Goal: Navigation & Orientation: Find specific page/section

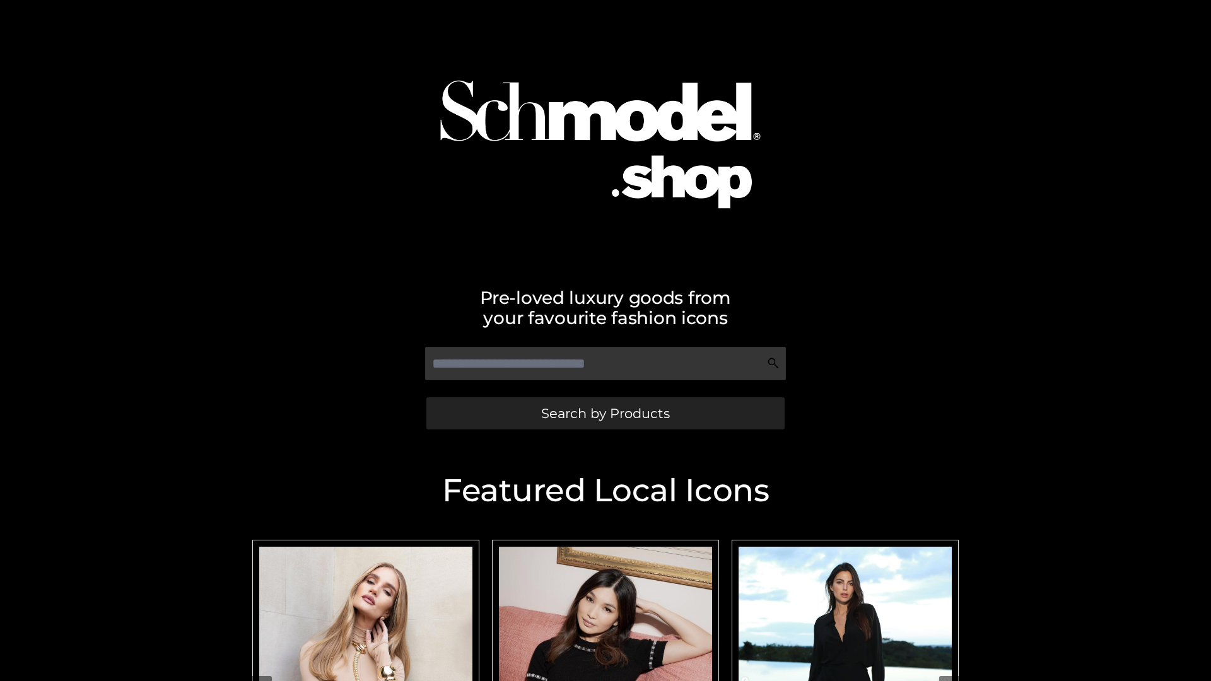
click at [605, 413] on span "Search by Products" at bounding box center [605, 413] width 129 height 13
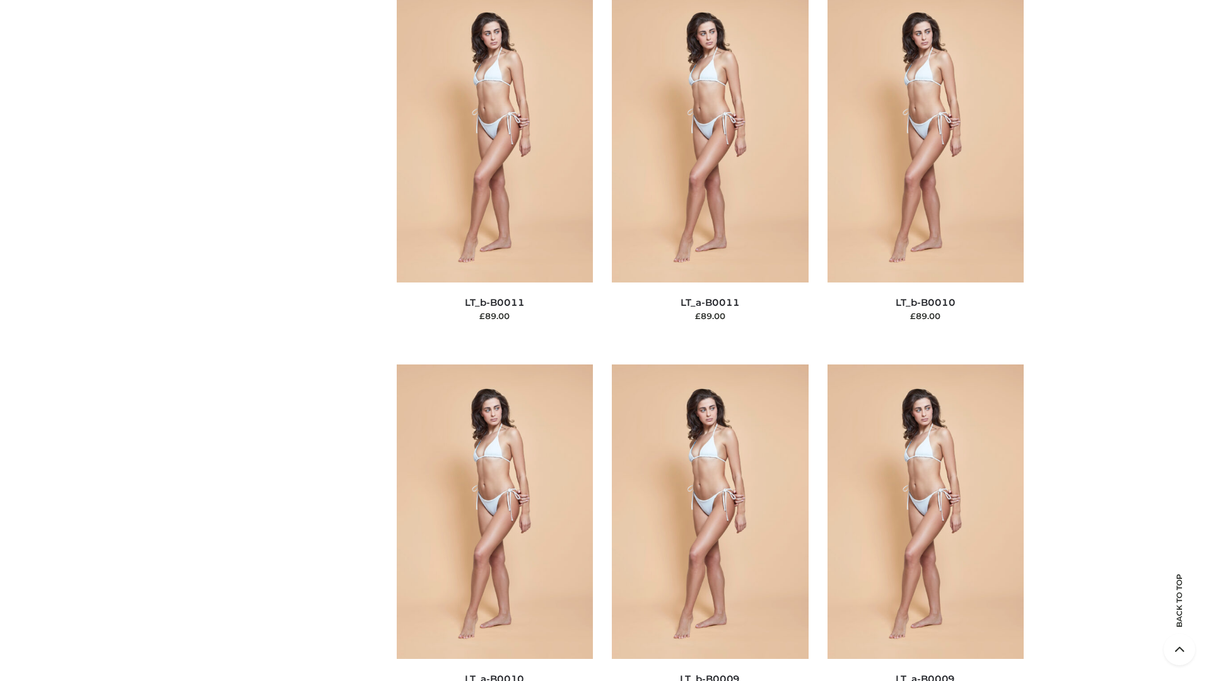
scroll to position [5664, 0]
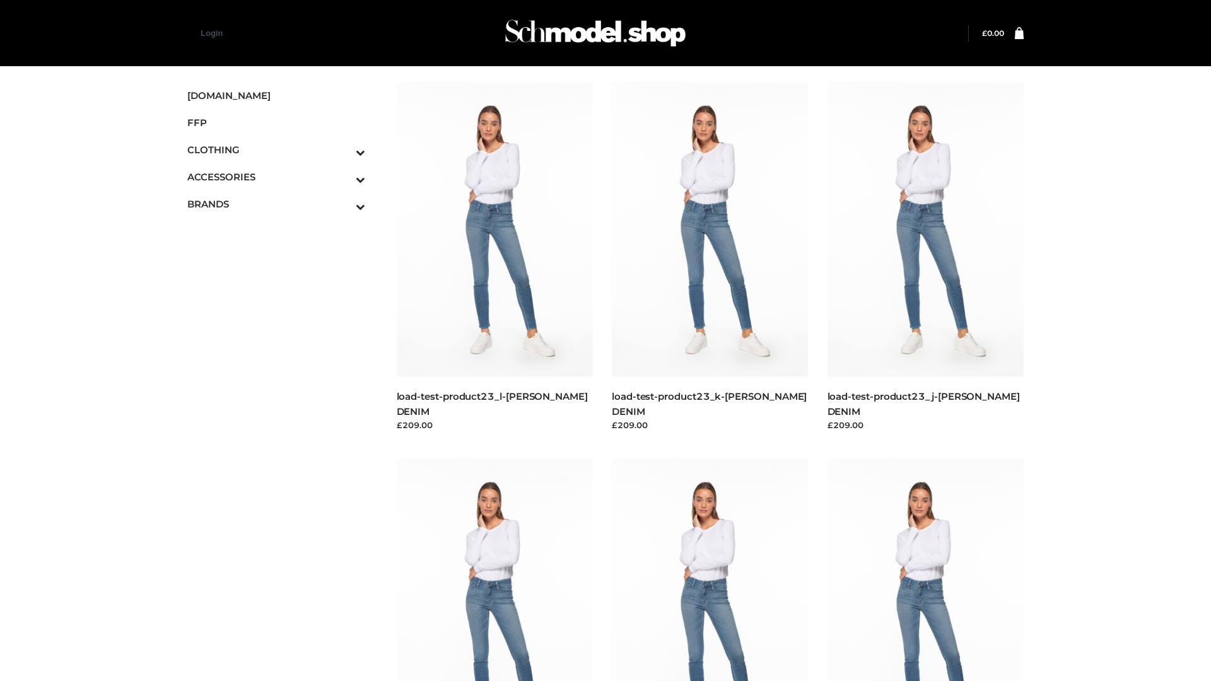
scroll to position [1106, 0]
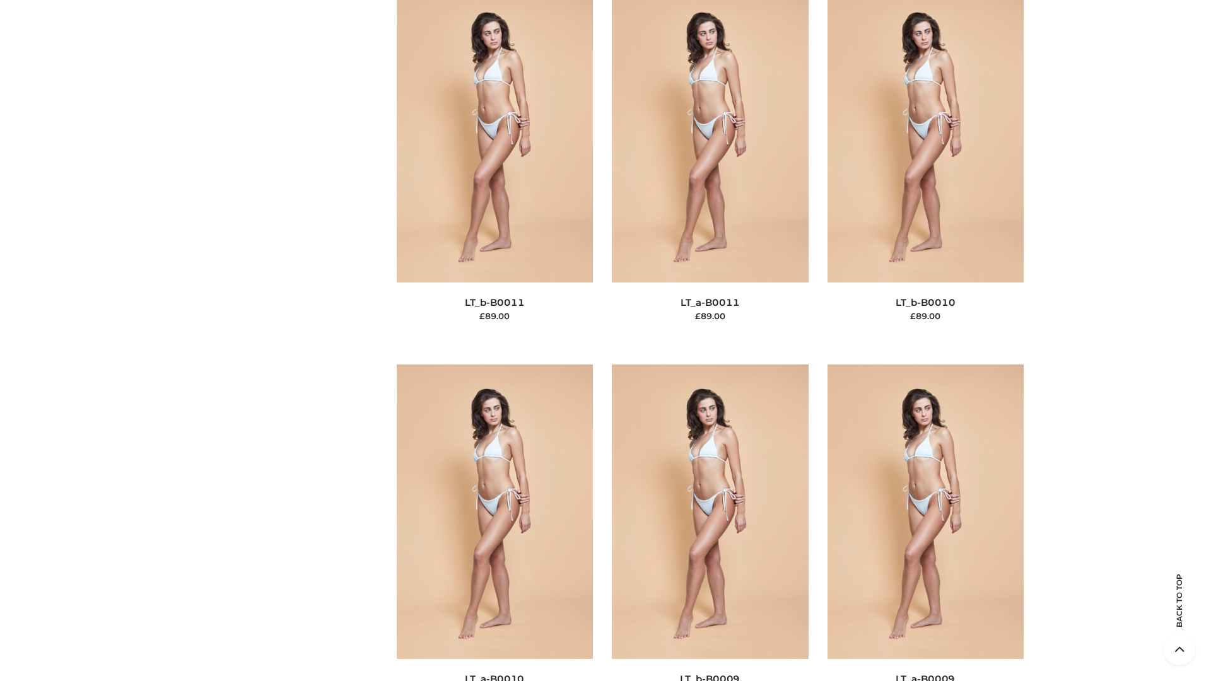
scroll to position [5664, 0]
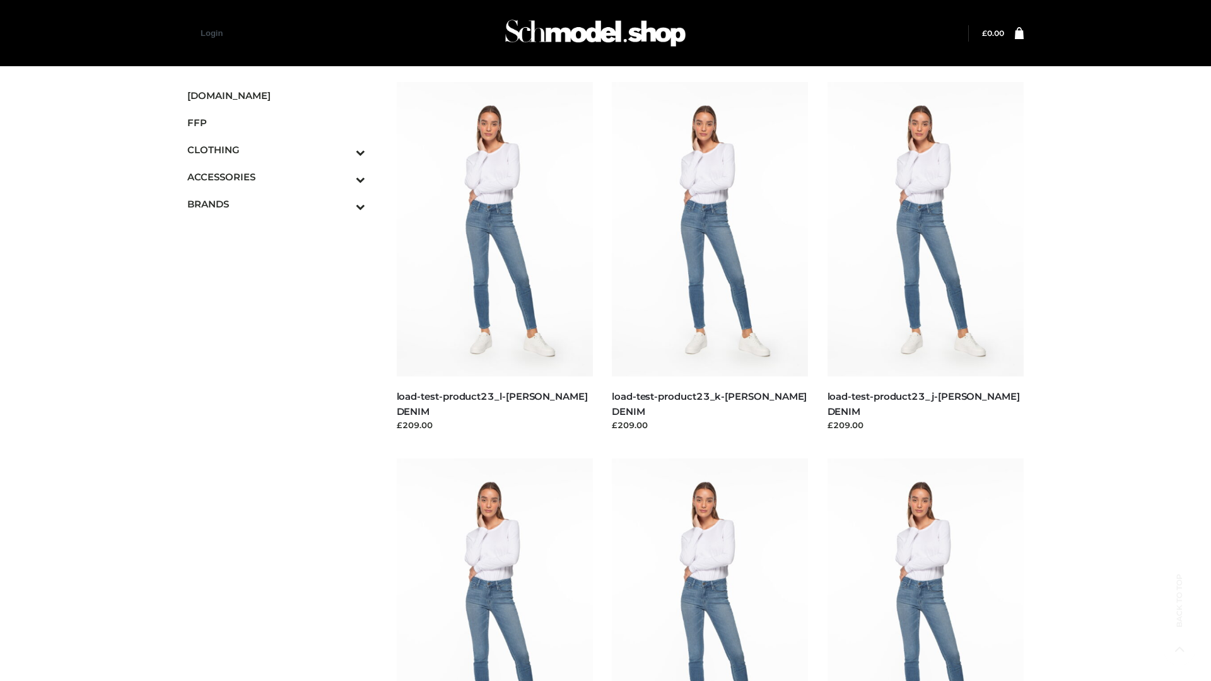
scroll to position [1106, 0]
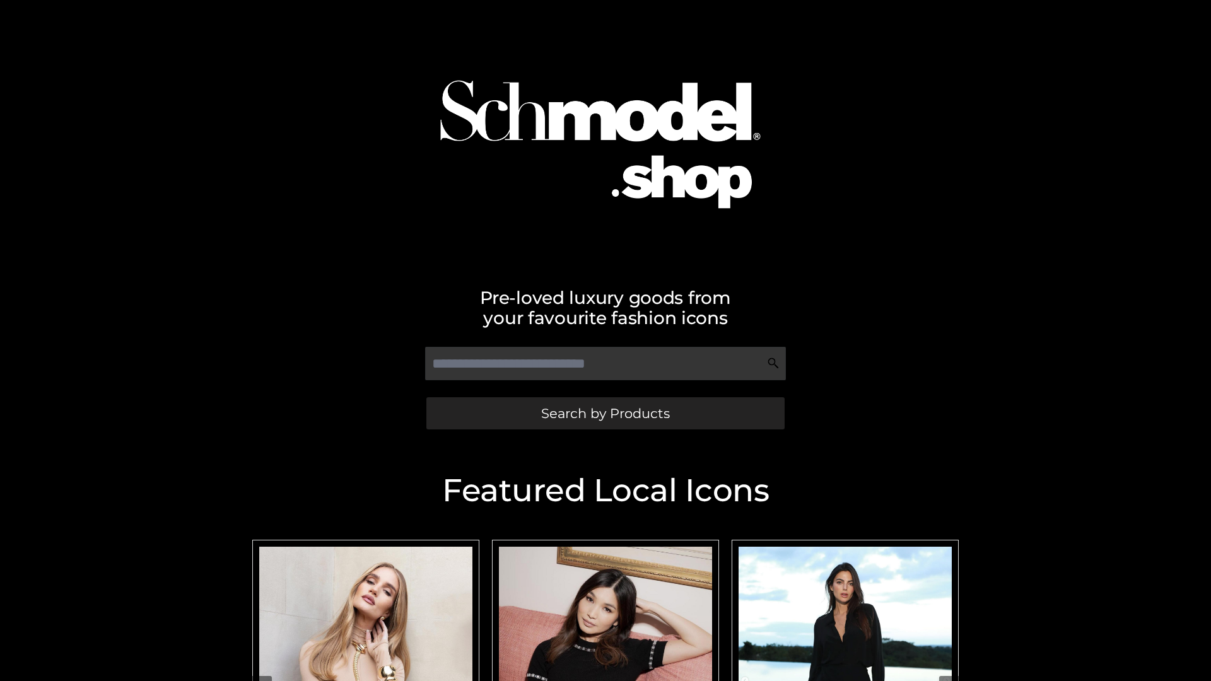
click at [605, 413] on span "Search by Products" at bounding box center [605, 413] width 129 height 13
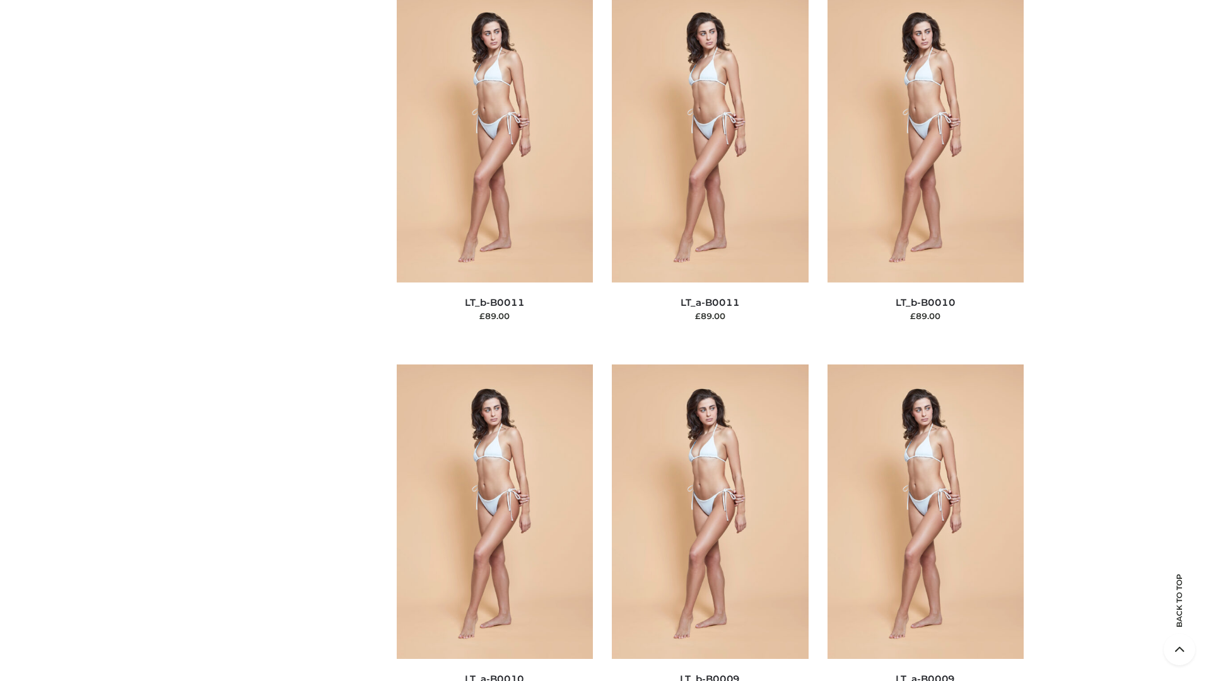
scroll to position [5664, 0]
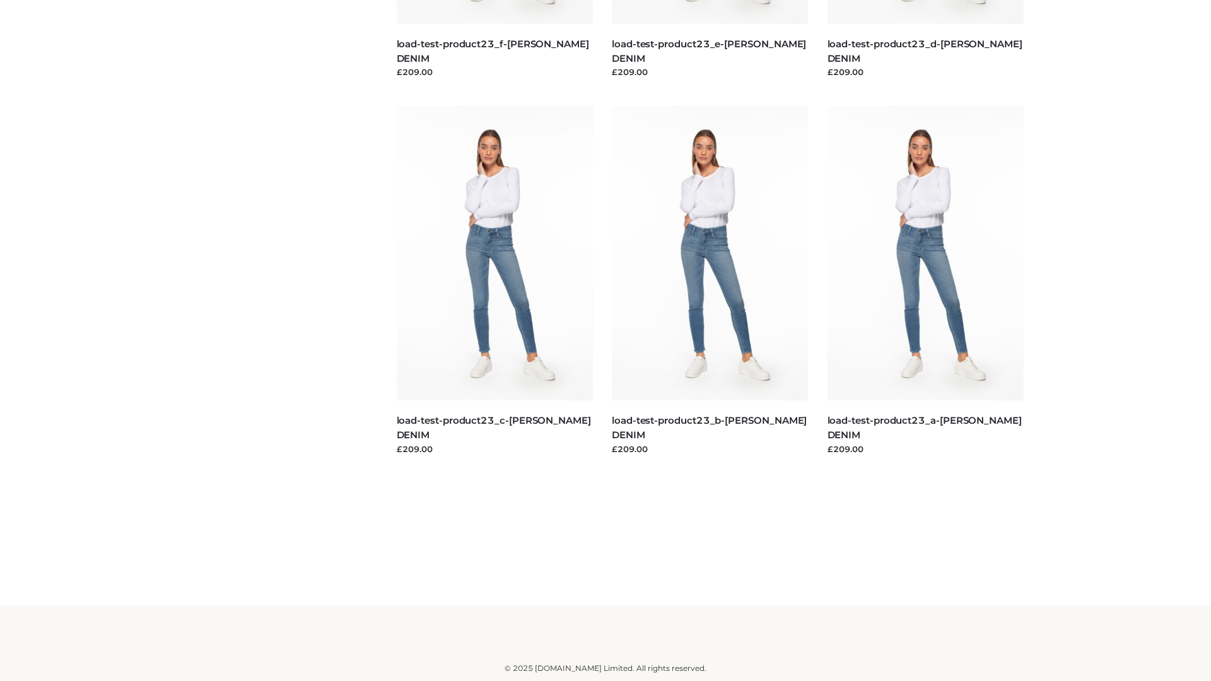
scroll to position [1106, 0]
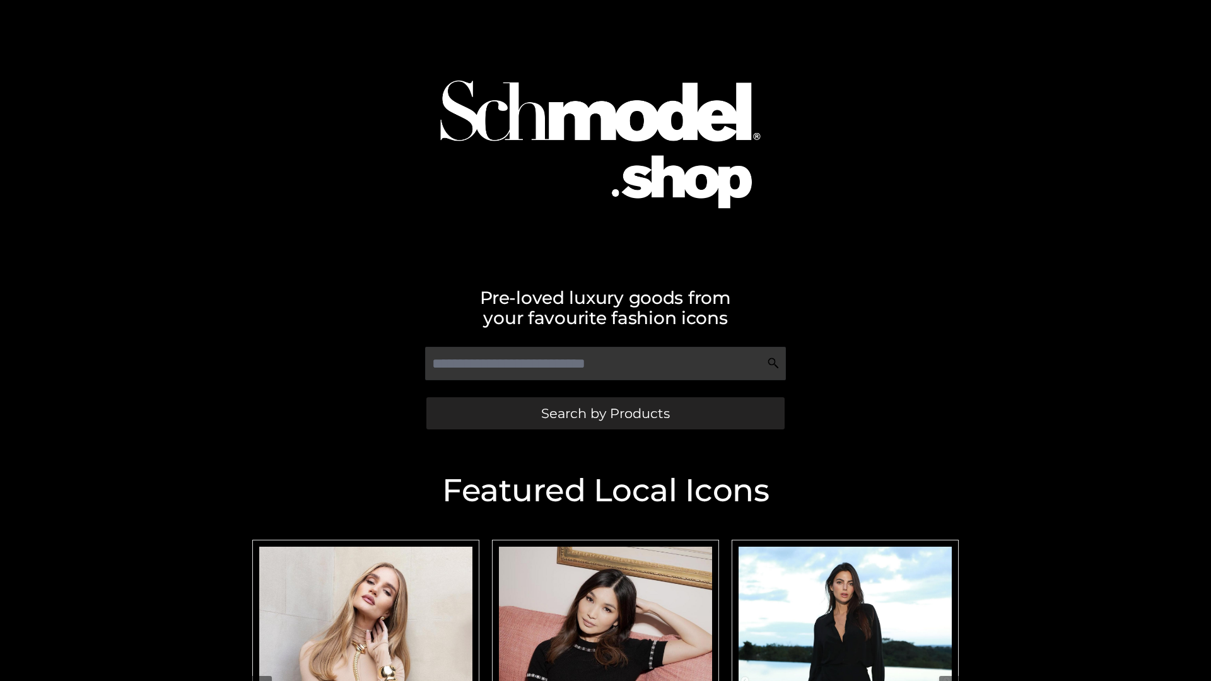
click at [605, 413] on span "Search by Products" at bounding box center [605, 413] width 129 height 13
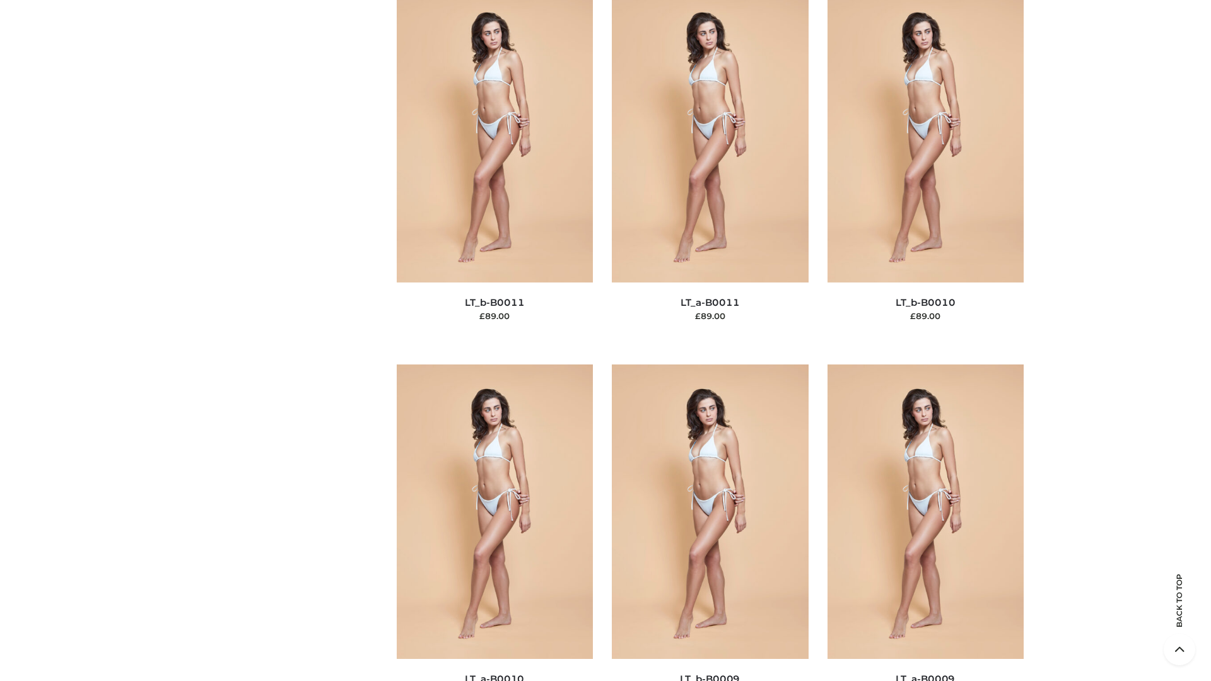
scroll to position [5664, 0]
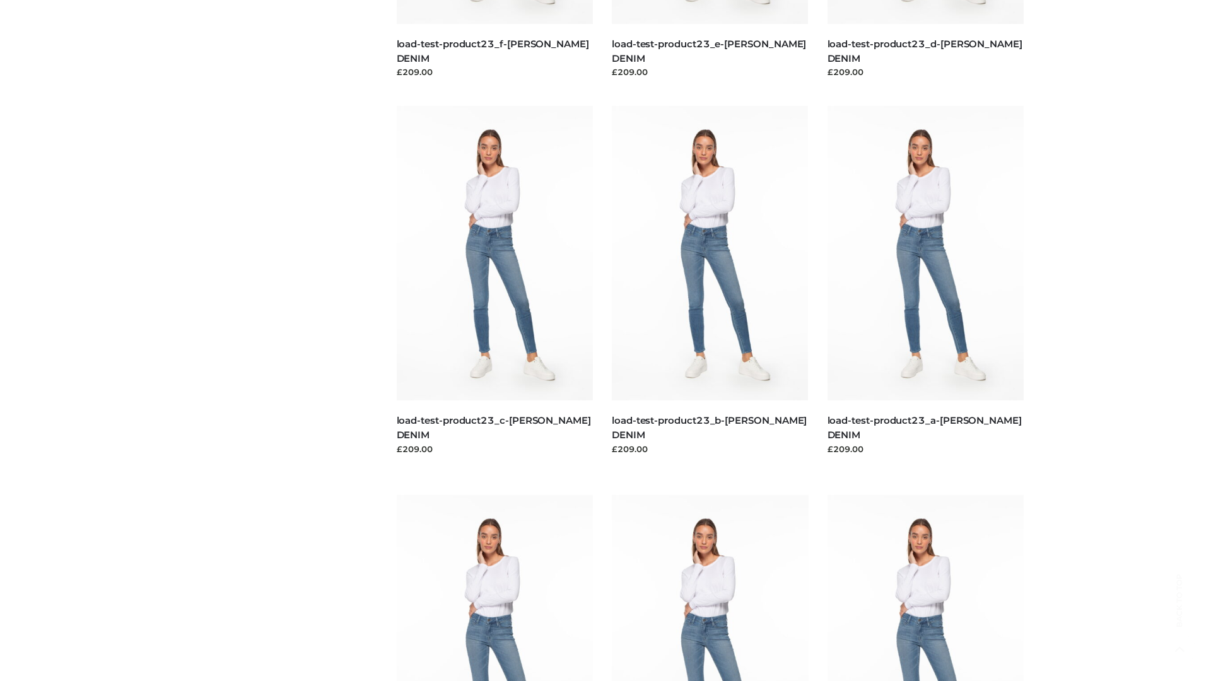
scroll to position [1106, 0]
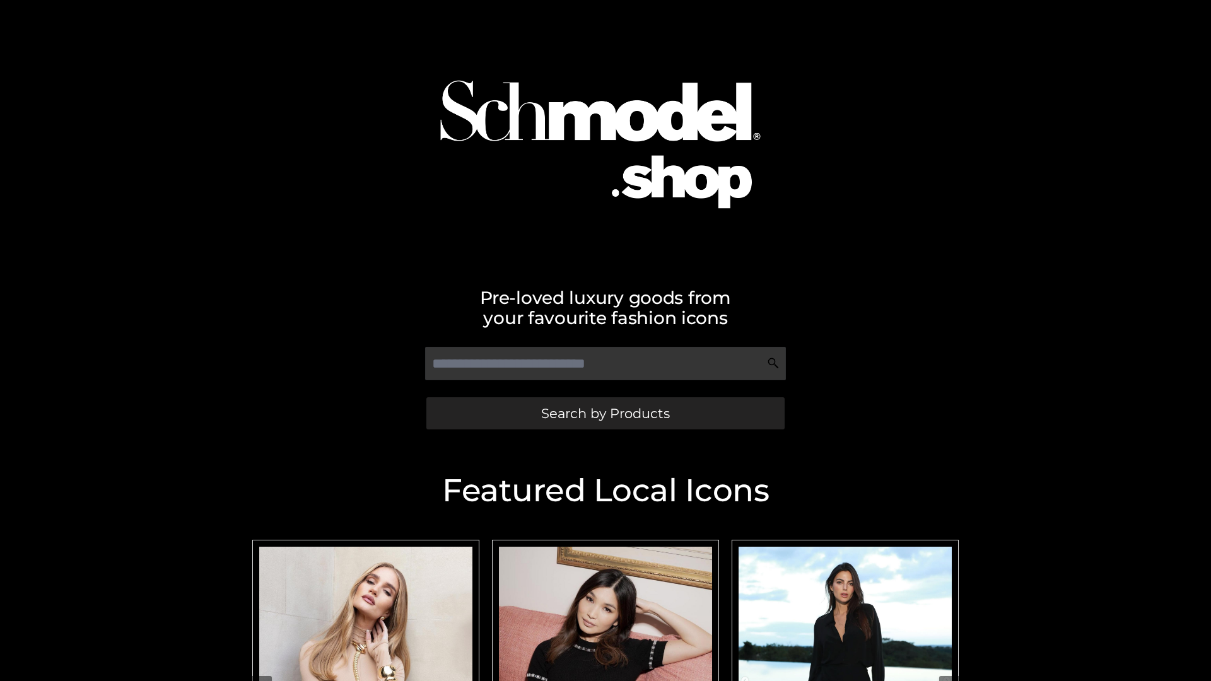
click at [605, 413] on span "Search by Products" at bounding box center [605, 413] width 129 height 13
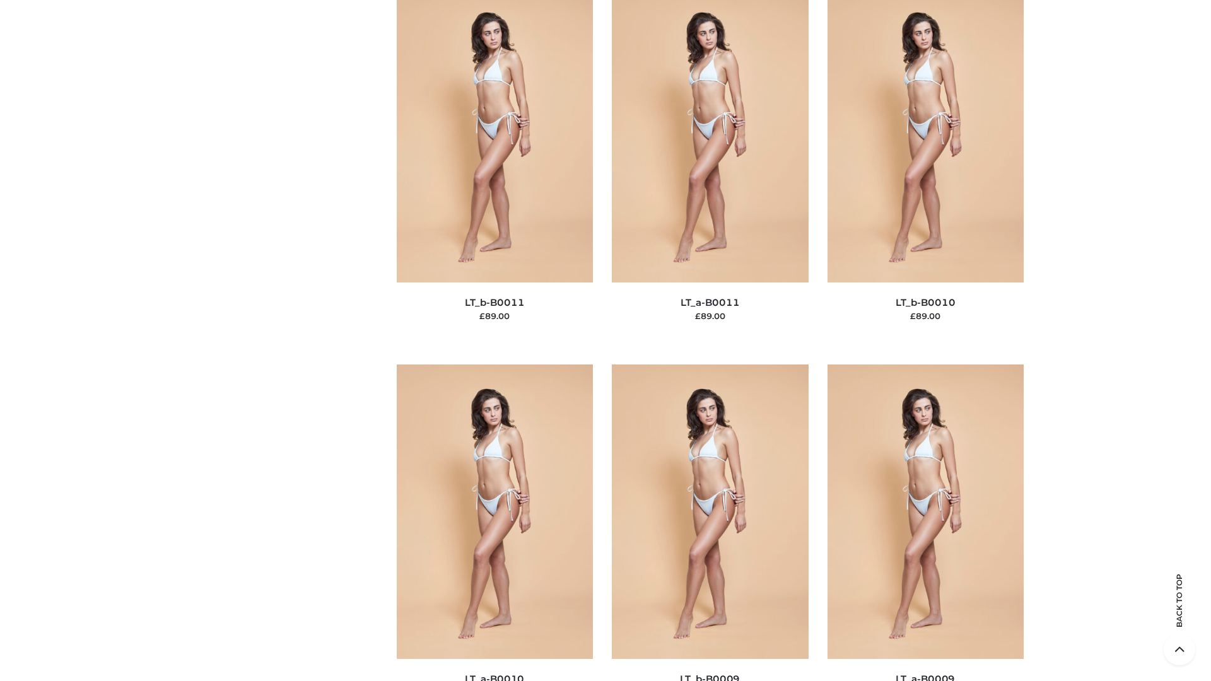
scroll to position [5664, 0]
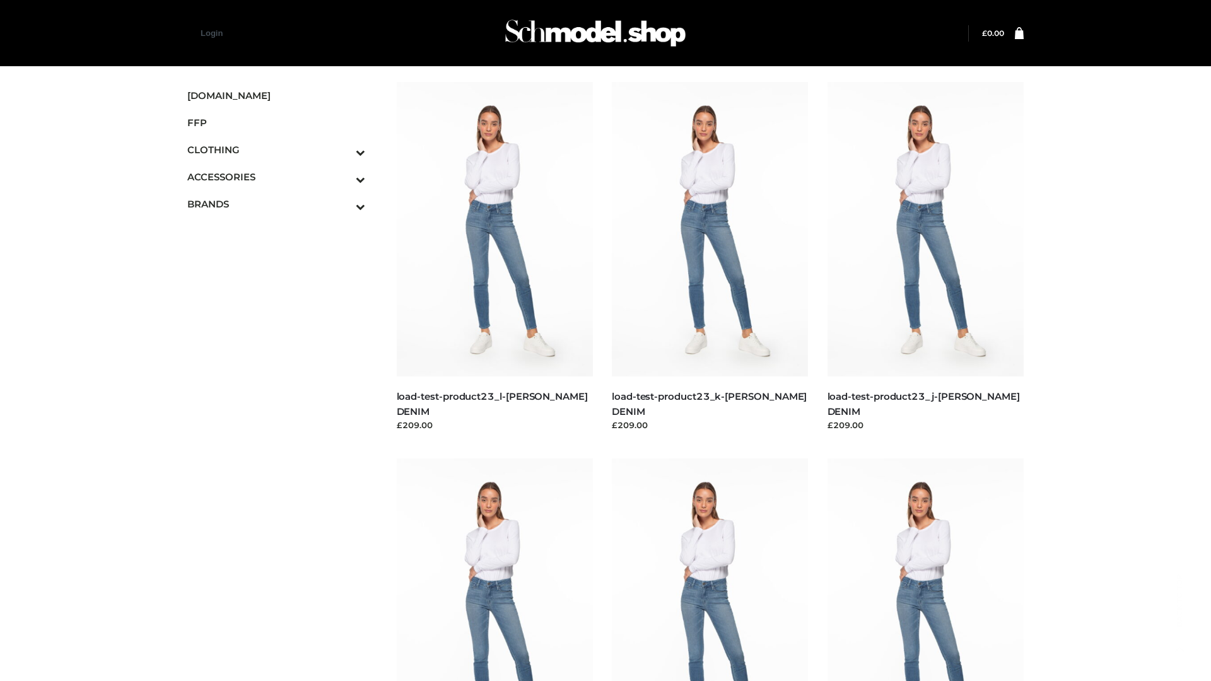
scroll to position [1106, 0]
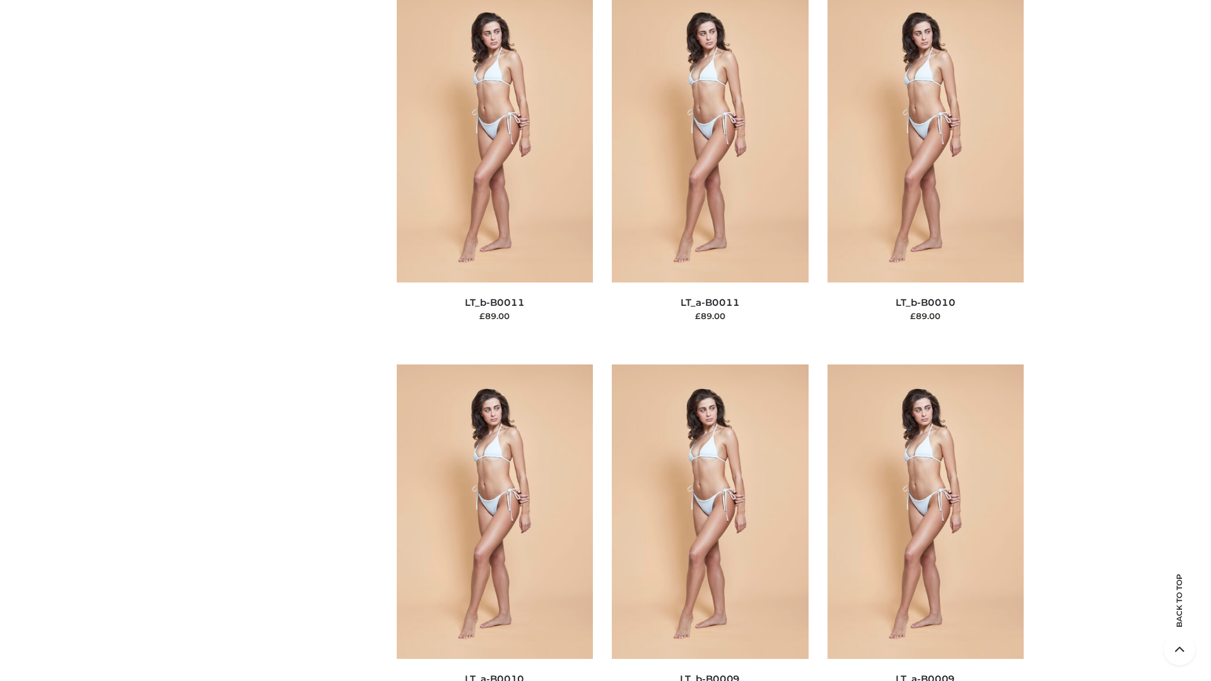
scroll to position [5664, 0]
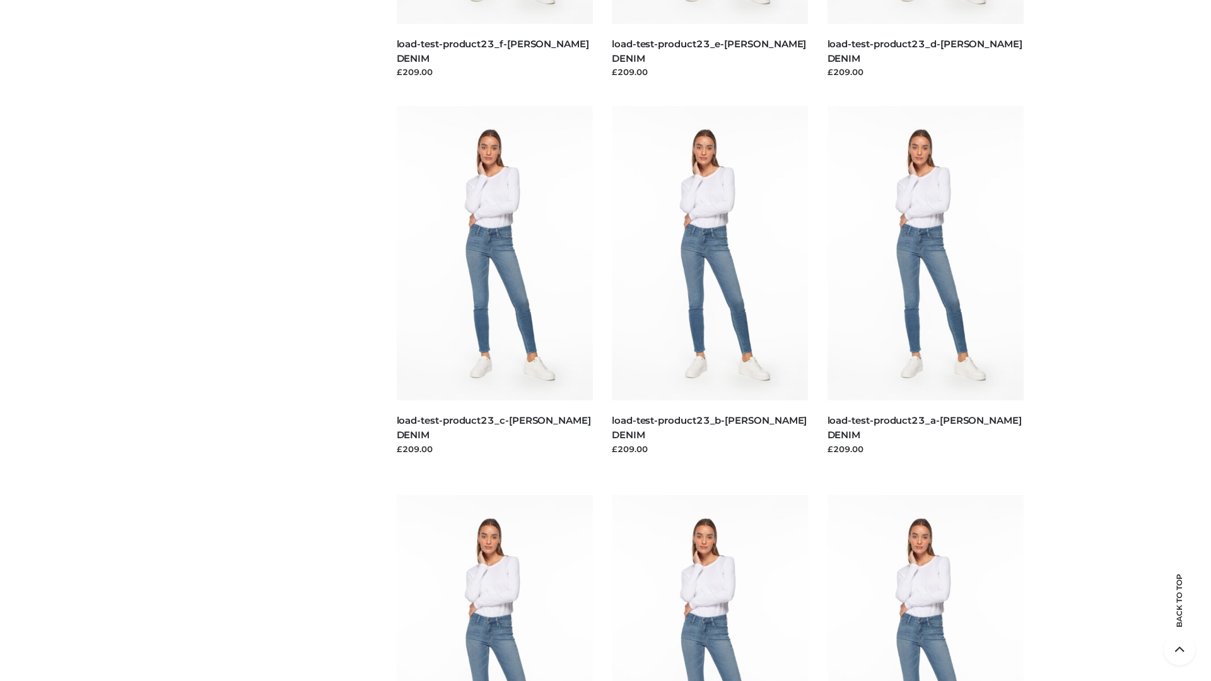
scroll to position [1106, 0]
